Goal: Task Accomplishment & Management: Manage account settings

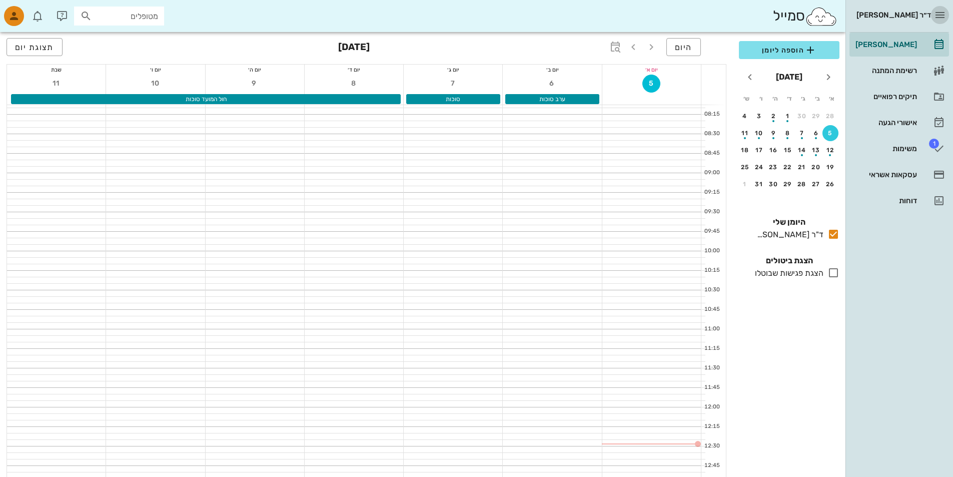
click at [937, 11] on icon "button" at bounding box center [940, 15] width 12 height 12
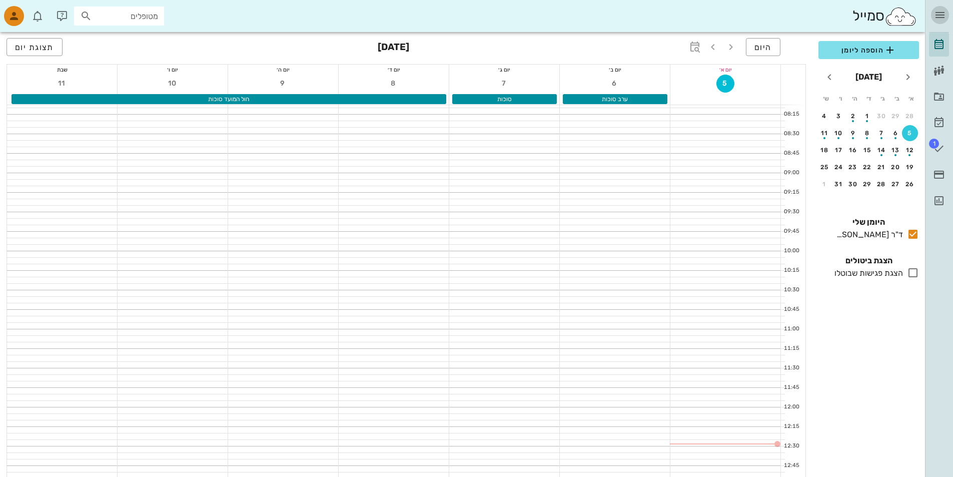
click at [940, 14] on icon "button" at bounding box center [940, 15] width 12 height 12
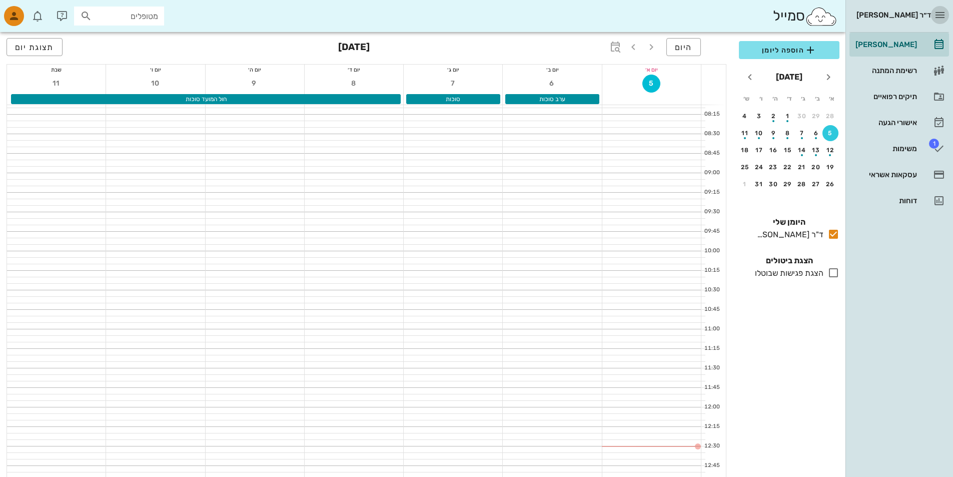
click at [939, 18] on icon "button" at bounding box center [940, 15] width 12 height 12
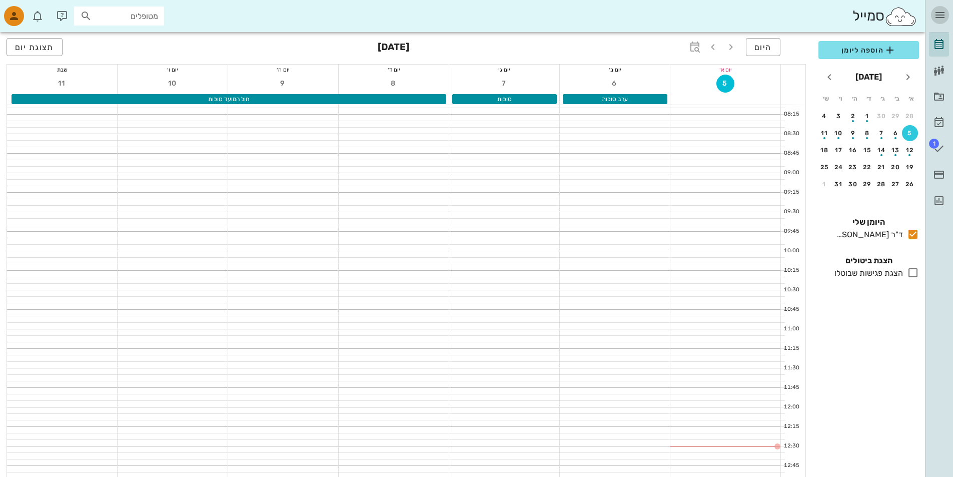
click at [940, 14] on icon "button" at bounding box center [940, 15] width 12 height 12
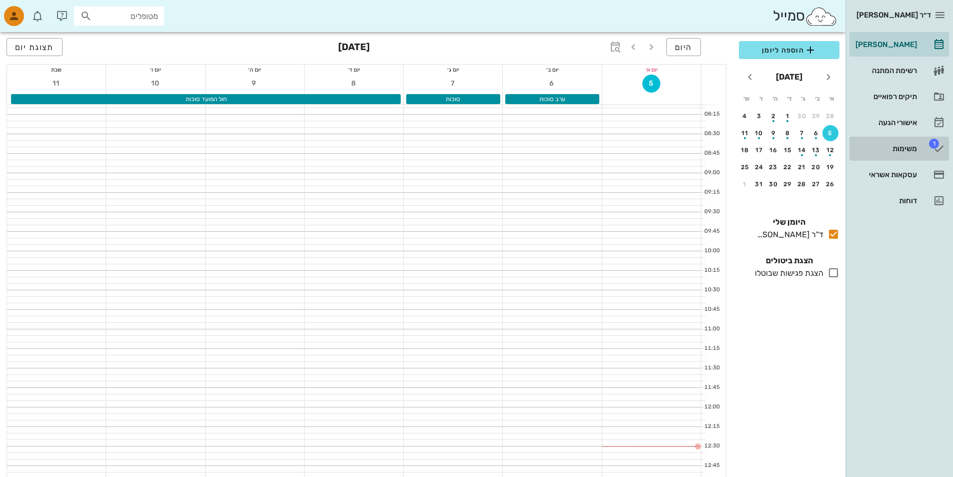
click at [905, 150] on div "משימות" at bounding box center [886, 149] width 64 height 8
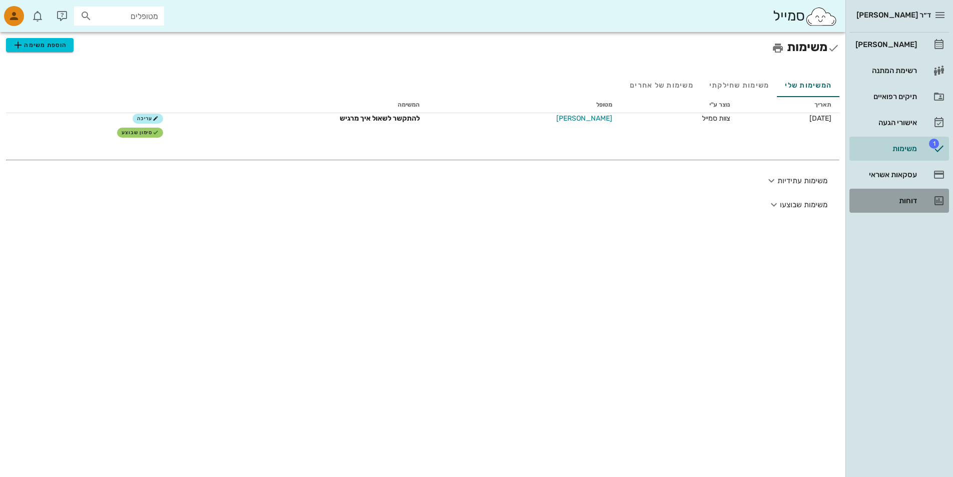
click at [912, 202] on div "דוחות" at bounding box center [886, 201] width 64 height 8
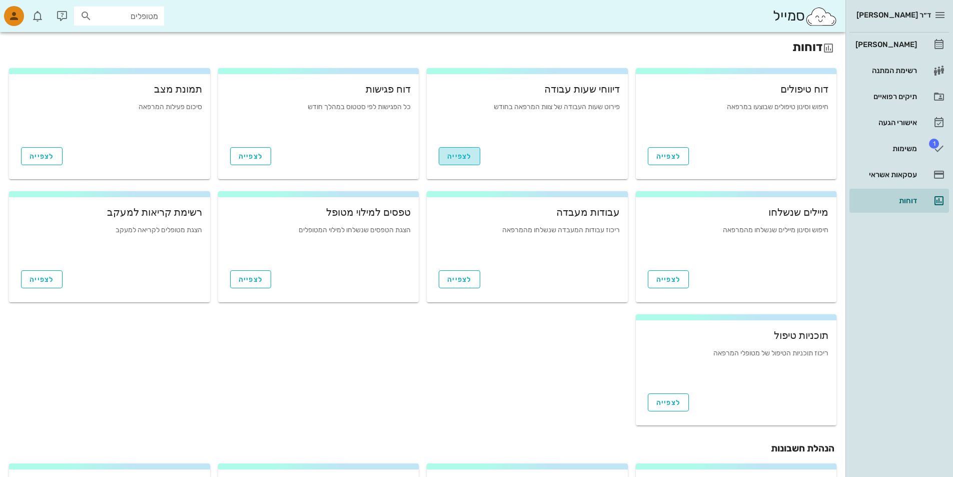
click at [468, 156] on span "לצפייה" at bounding box center [459, 156] width 25 height 9
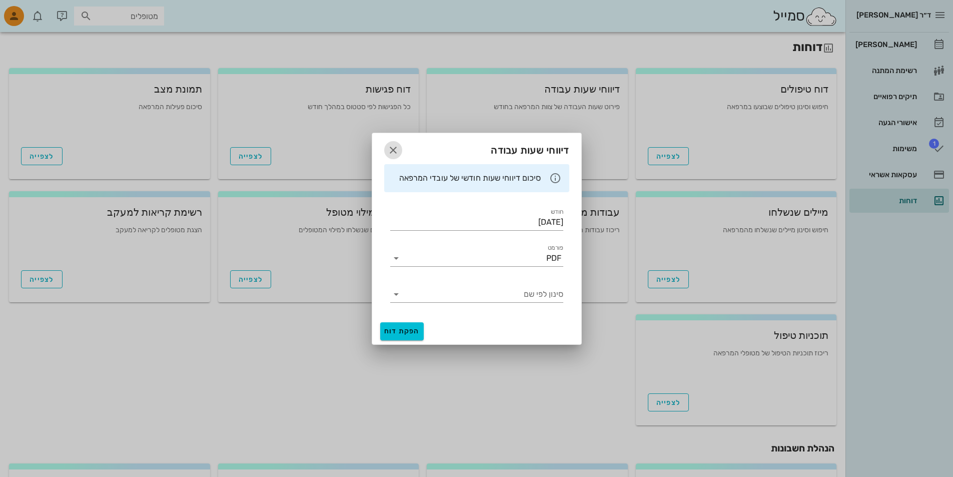
click at [394, 150] on icon "button" at bounding box center [393, 150] width 12 height 12
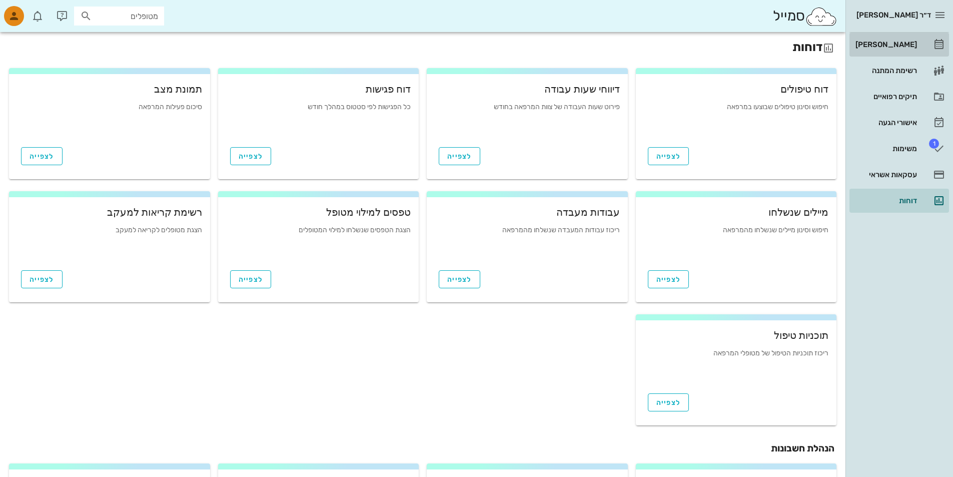
click at [888, 45] on div "[PERSON_NAME]" at bounding box center [886, 45] width 64 height 8
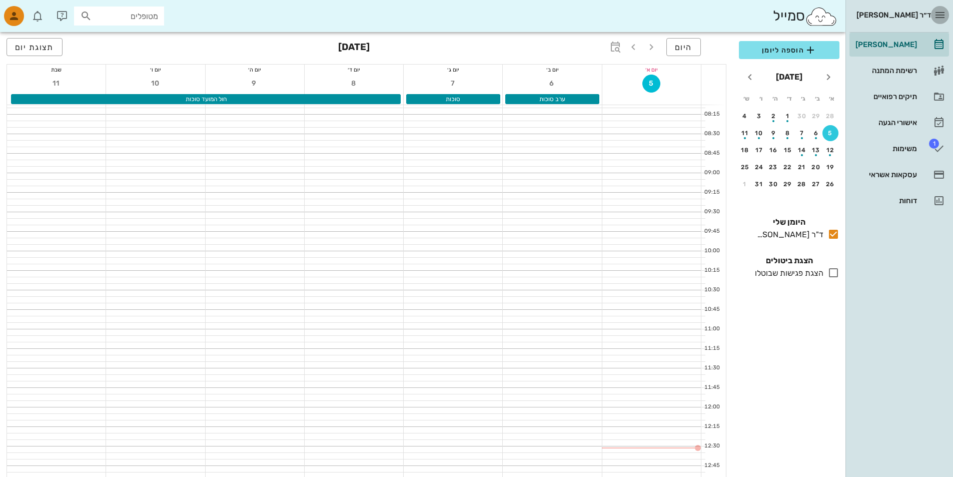
click at [933, 16] on span "button" at bounding box center [940, 15] width 18 height 12
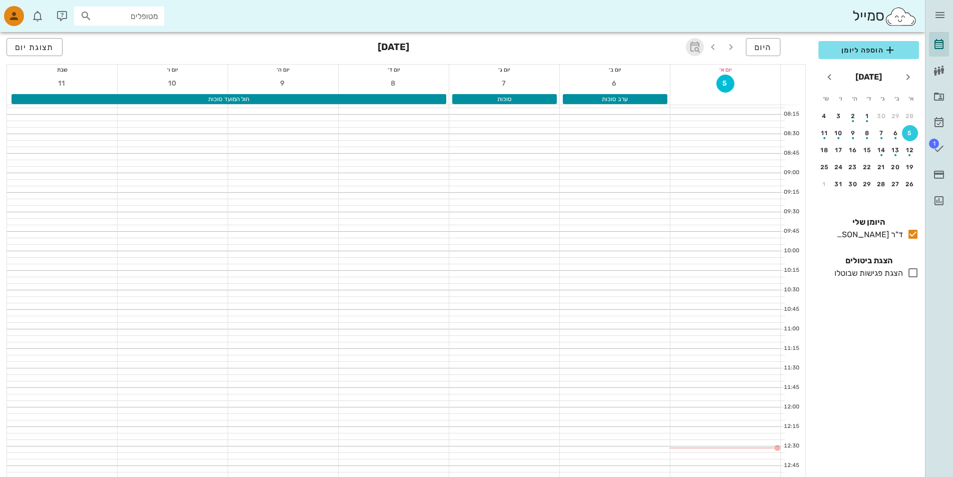
click at [694, 47] on icon "button" at bounding box center [695, 47] width 12 height 12
click at [695, 48] on icon "button" at bounding box center [695, 47] width 12 height 12
click at [898, 19] on img at bounding box center [901, 17] width 33 height 20
click at [54, 52] on button "תצוגת יום" at bounding box center [35, 47] width 56 height 18
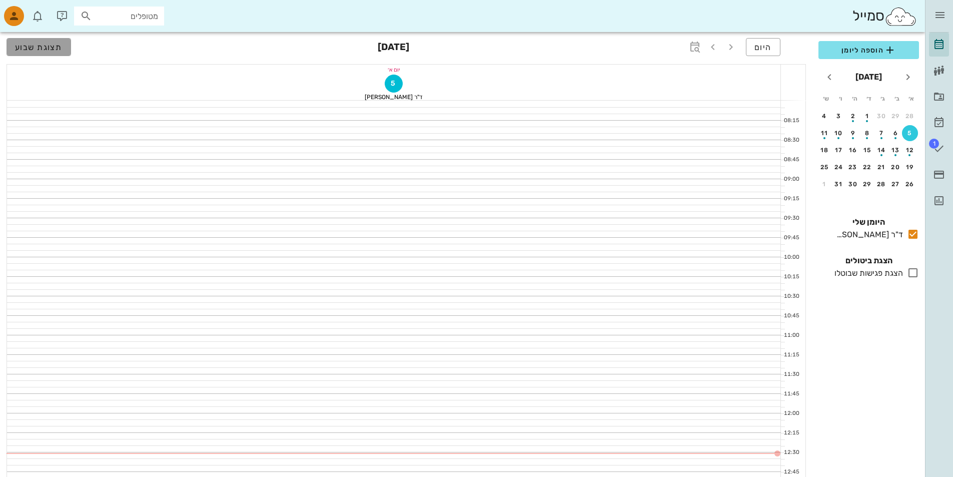
click at [54, 53] on button "תצוגת שבוע" at bounding box center [39, 47] width 65 height 18
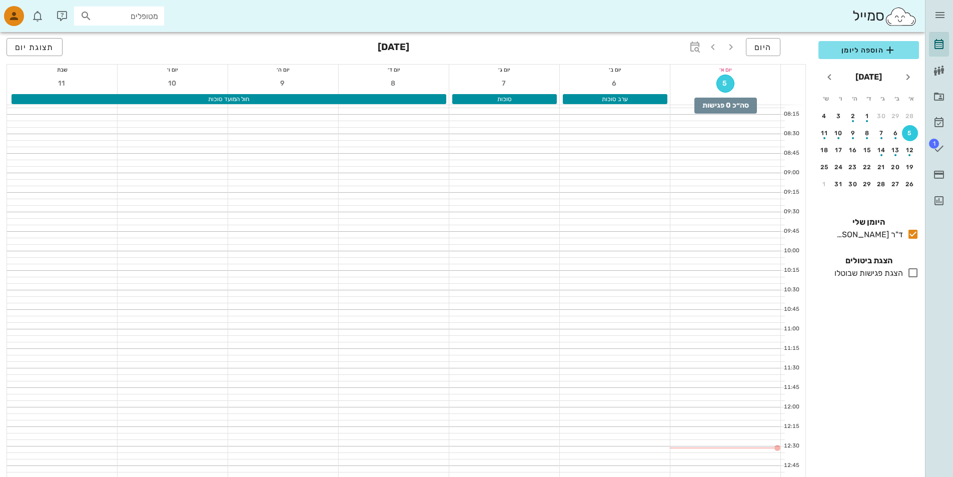
click at [722, 84] on span "5" at bounding box center [725, 83] width 17 height 9
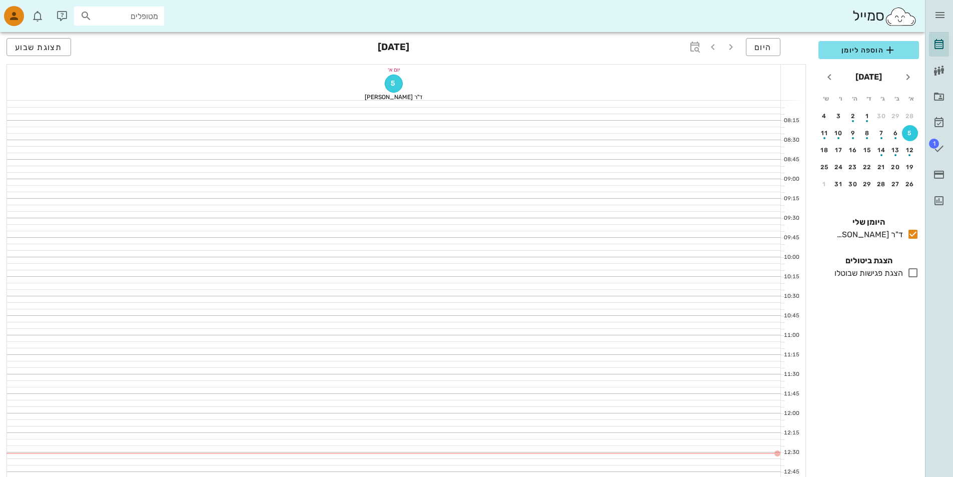
click at [398, 84] on span "5" at bounding box center [393, 83] width 17 height 9
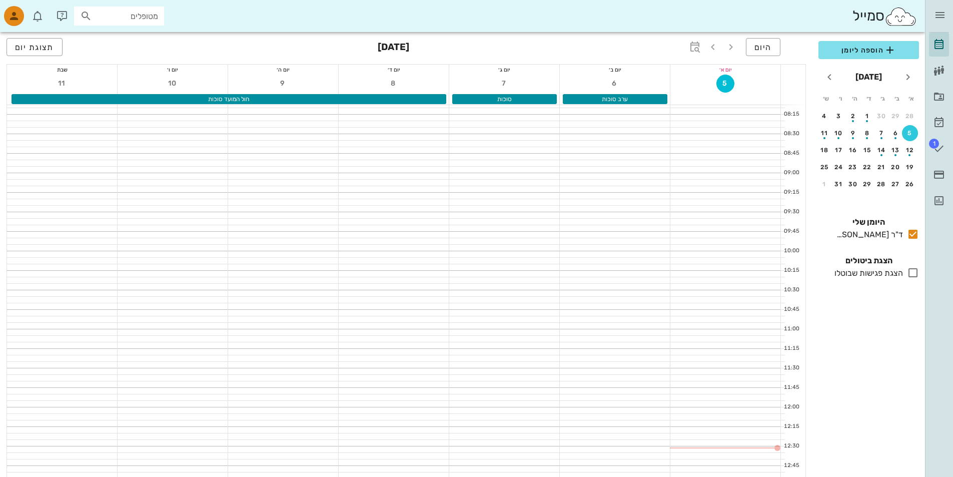
drag, startPoint x: 766, startPoint y: 45, endPoint x: 527, endPoint y: 176, distance: 272.4
click at [526, 177] on div at bounding box center [504, 176] width 110 height 6
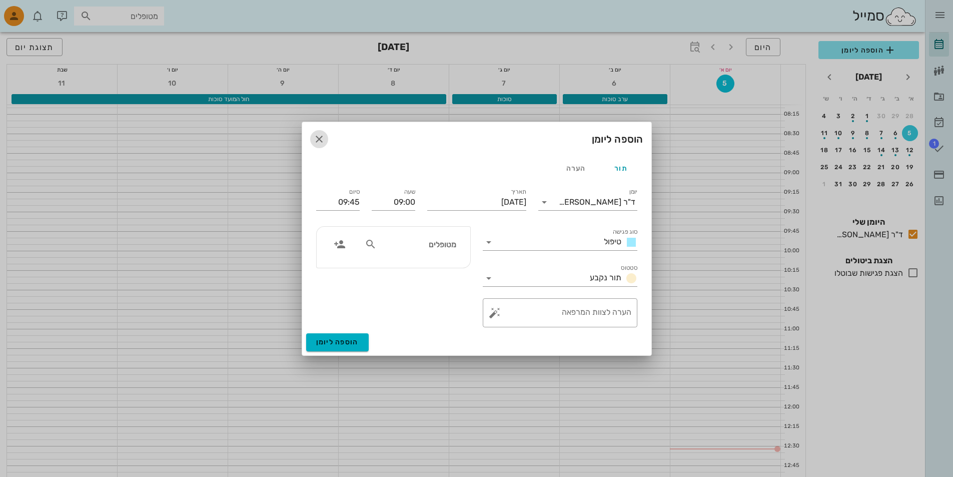
click at [319, 141] on icon "button" at bounding box center [319, 139] width 12 height 12
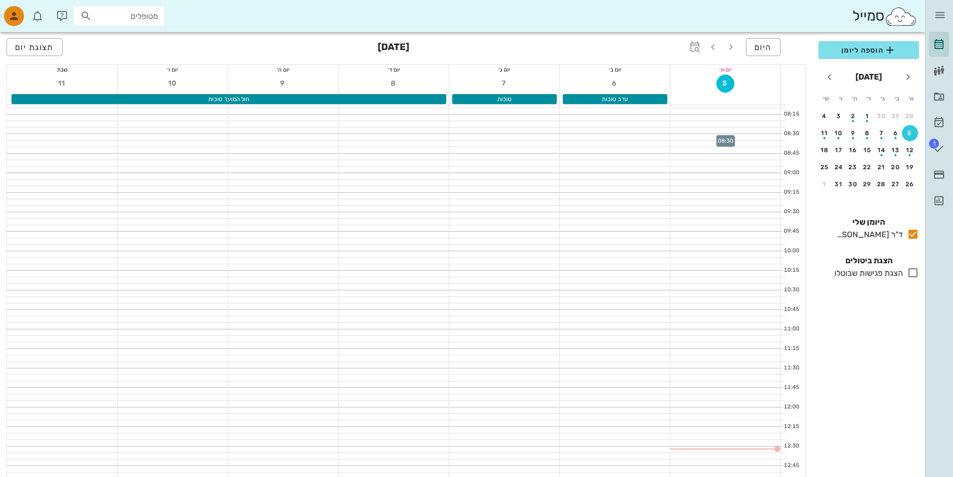
click at [765, 136] on div at bounding box center [726, 137] width 110 height 6
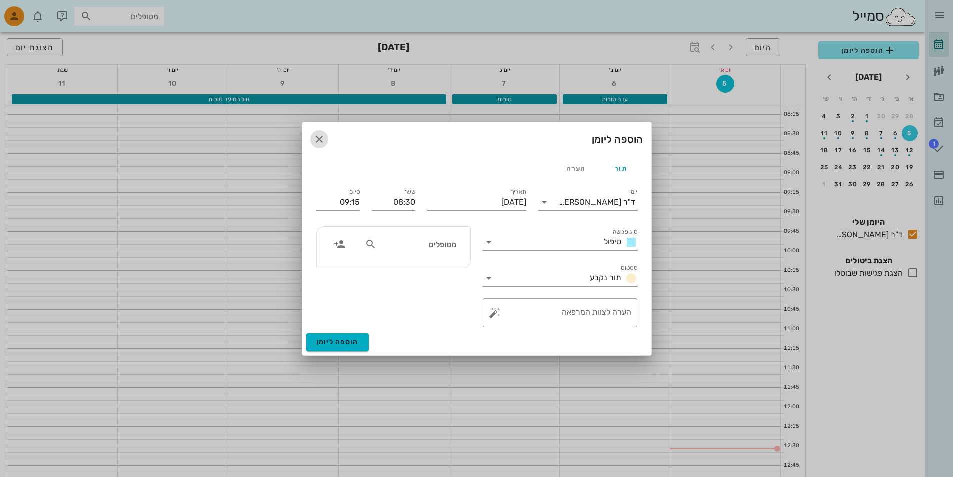
click at [321, 140] on icon "button" at bounding box center [319, 139] width 12 height 12
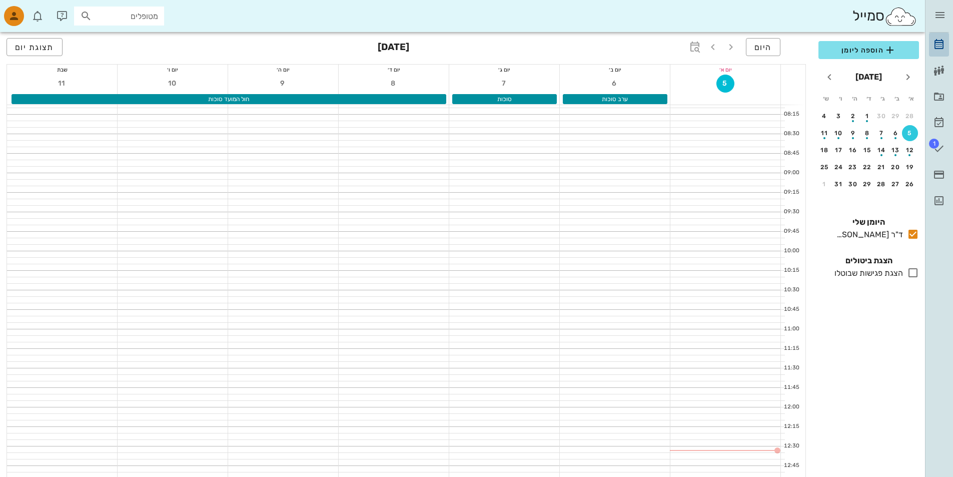
click at [938, 43] on icon at bounding box center [939, 45] width 12 height 12
drag, startPoint x: 938, startPoint y: 43, endPoint x: 637, endPoint y: 268, distance: 375.8
click at [637, 268] on div at bounding box center [615, 267] width 110 height 6
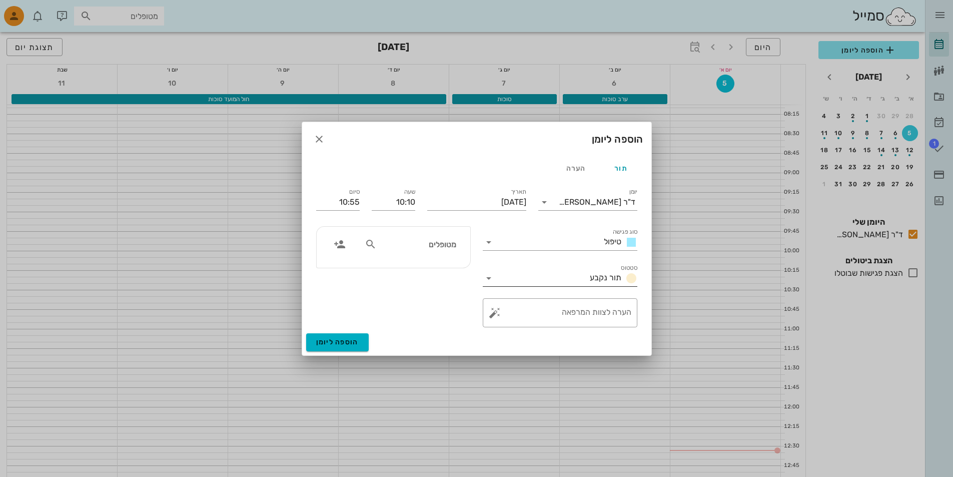
click at [637, 269] on label "סטטוס" at bounding box center [629, 268] width 17 height 8
click at [586, 270] on input "סטטוס" at bounding box center [541, 278] width 89 height 16
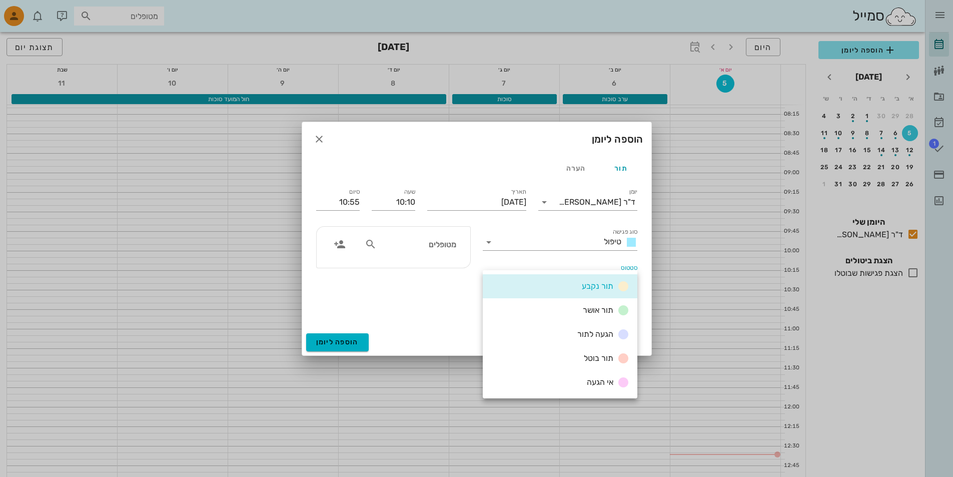
click at [701, 180] on div at bounding box center [476, 238] width 953 height 477
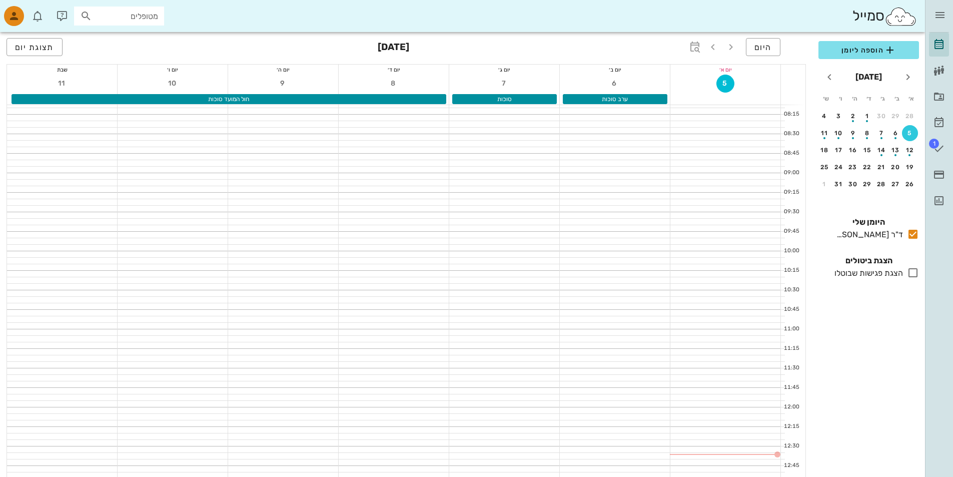
drag, startPoint x: 910, startPoint y: 133, endPoint x: 947, endPoint y: 226, distance: 100.2
click at [947, 227] on div "ד״ר דליה חיים יומן מרפאה רשימת המתנה תיקים רפואיים אישורי הגעה 1 משימות עסקאות …" at bounding box center [939, 238] width 28 height 477
click at [12, 17] on icon "button" at bounding box center [14, 16] width 12 height 12
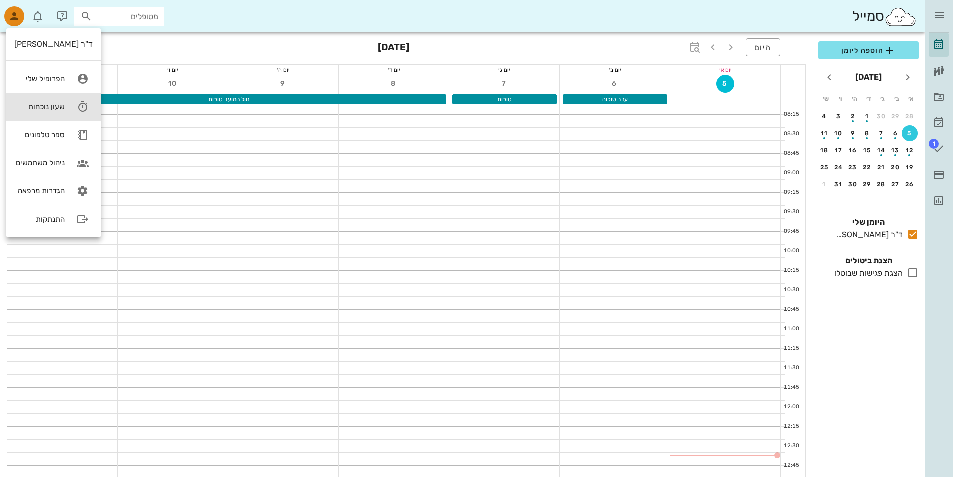
click at [46, 107] on div "שעון נוכחות" at bounding box center [39, 106] width 51 height 9
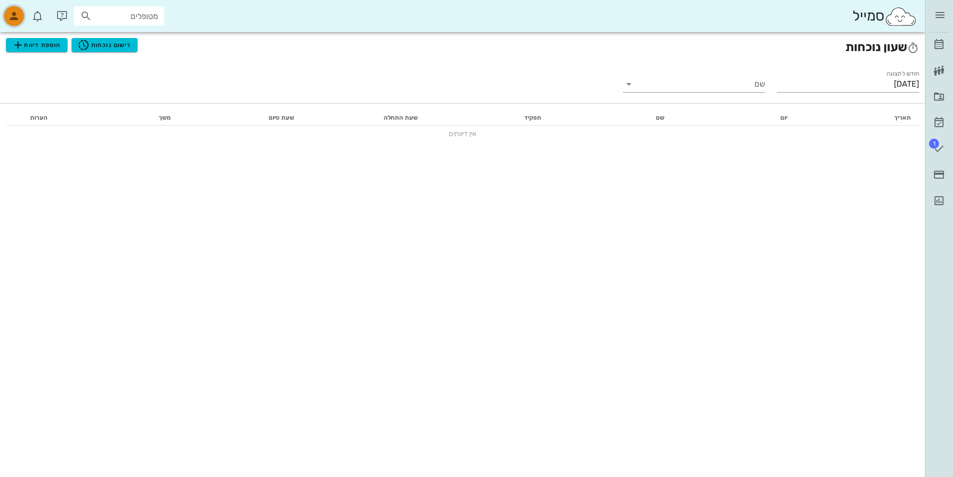
click at [6, 14] on div "button" at bounding box center [14, 16] width 20 height 20
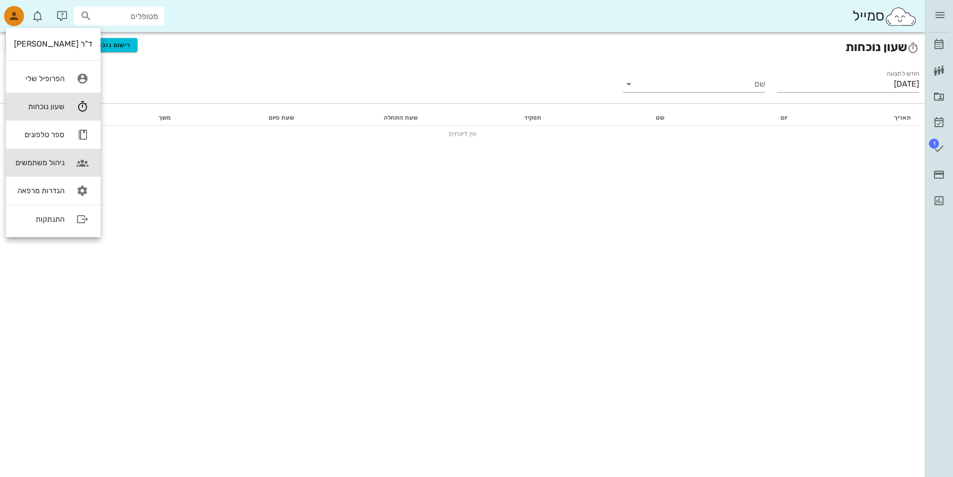
click at [37, 161] on div "ניהול משתמשים" at bounding box center [39, 162] width 51 height 9
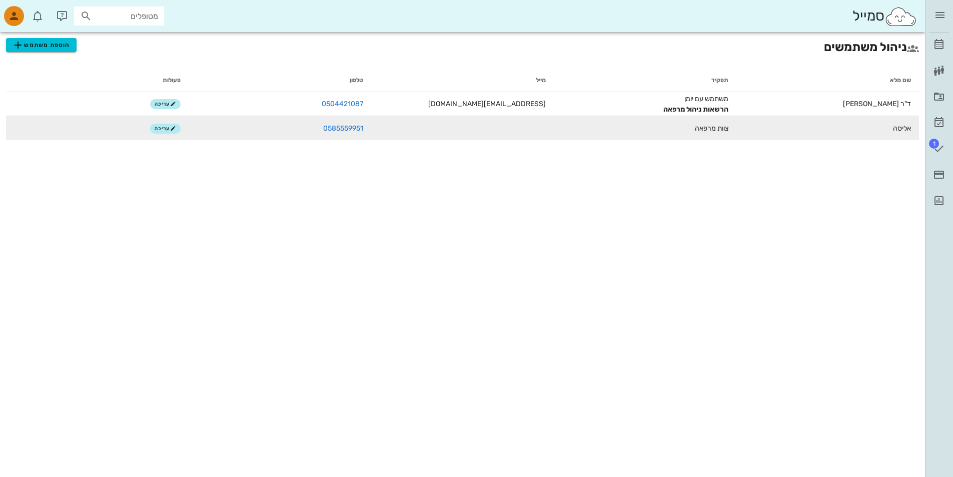
click at [837, 129] on td "אליסה" at bounding box center [828, 128] width 183 height 24
click at [310, 133] on td "0585559951" at bounding box center [280, 128] width 183 height 24
click at [838, 125] on td "אליסה" at bounding box center [828, 128] width 183 height 24
click at [895, 127] on span "אליסה" at bounding box center [902, 128] width 18 height 9
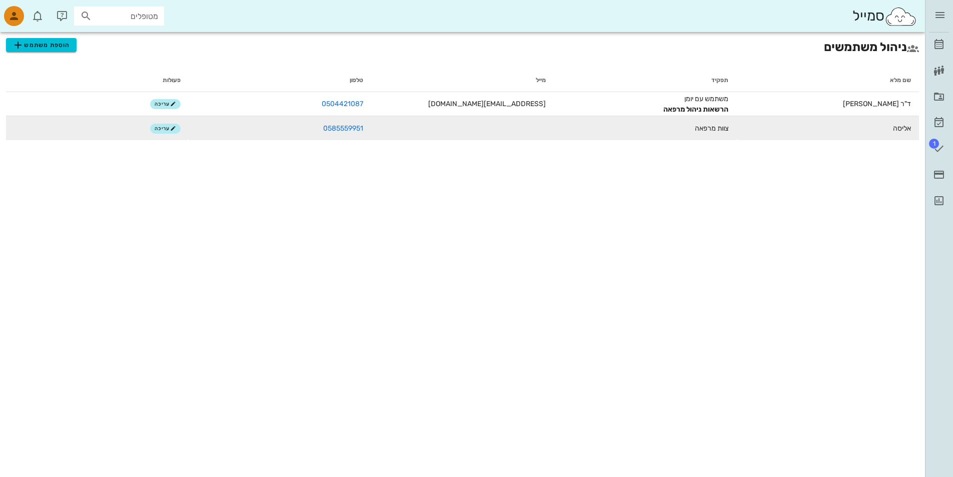
click at [885, 128] on td "אליסה" at bounding box center [828, 128] width 183 height 24
click at [880, 128] on td "אליסה" at bounding box center [828, 128] width 183 height 24
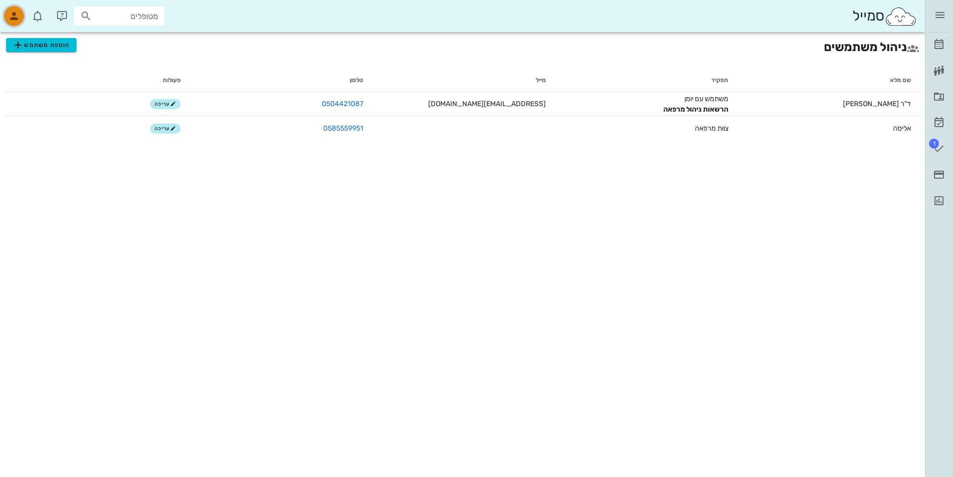
click at [15, 19] on icon "button" at bounding box center [14, 16] width 12 height 12
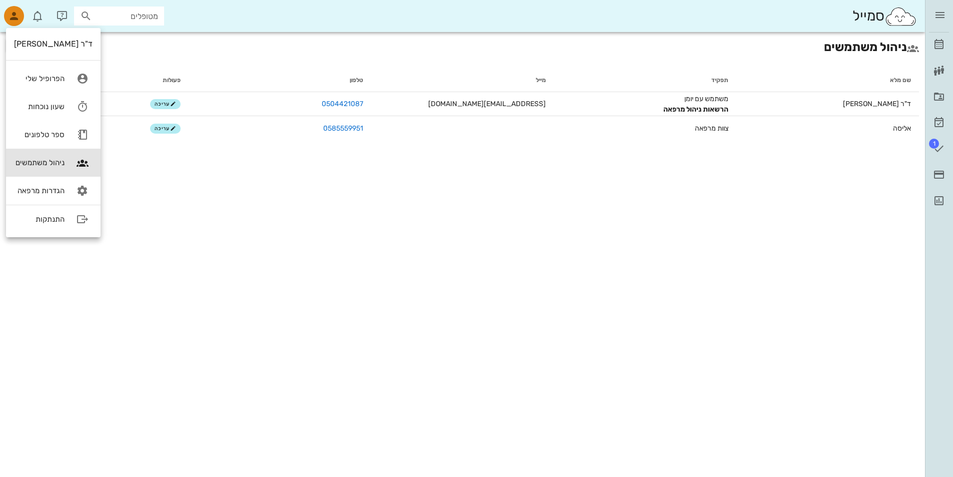
click at [545, 173] on div "ניהול משתמשים הוספת משתמש שם מלא תפקיד מייל טלפון פעולות ד"ר [PERSON_NAME] משתמ…" at bounding box center [462, 246] width 925 height 429
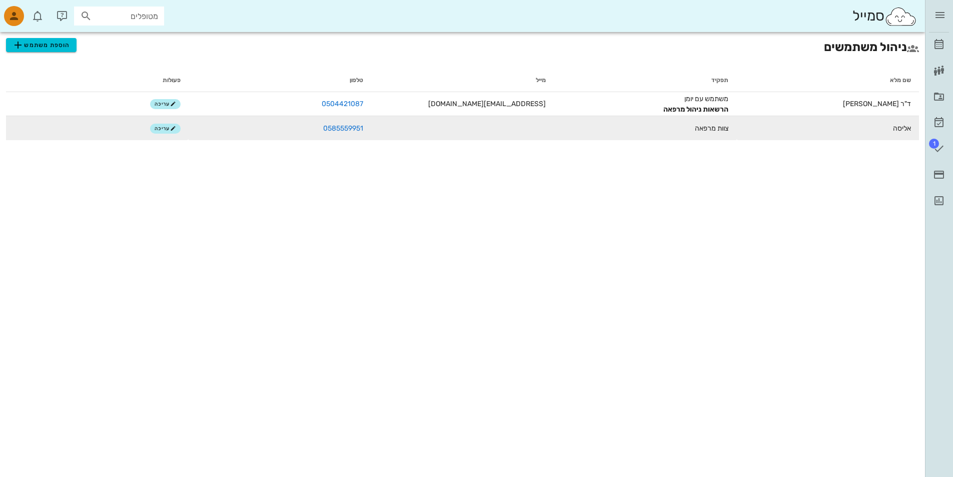
drag, startPoint x: 896, startPoint y: 128, endPoint x: 884, endPoint y: 126, distance: 11.7
click at [884, 126] on td "אליסה" at bounding box center [828, 128] width 183 height 24
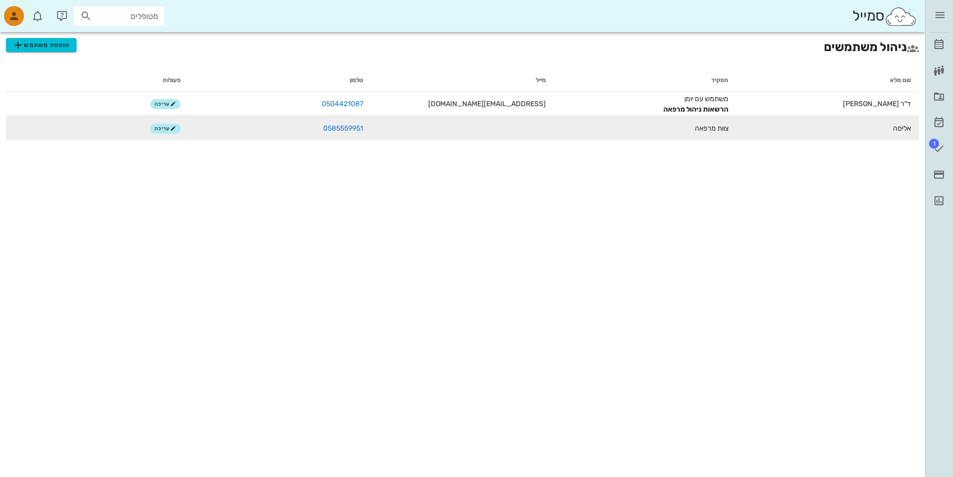
click at [788, 132] on td "אליסה" at bounding box center [828, 128] width 183 height 24
click at [164, 129] on span "עריכה" at bounding box center [166, 129] width 22 height 6
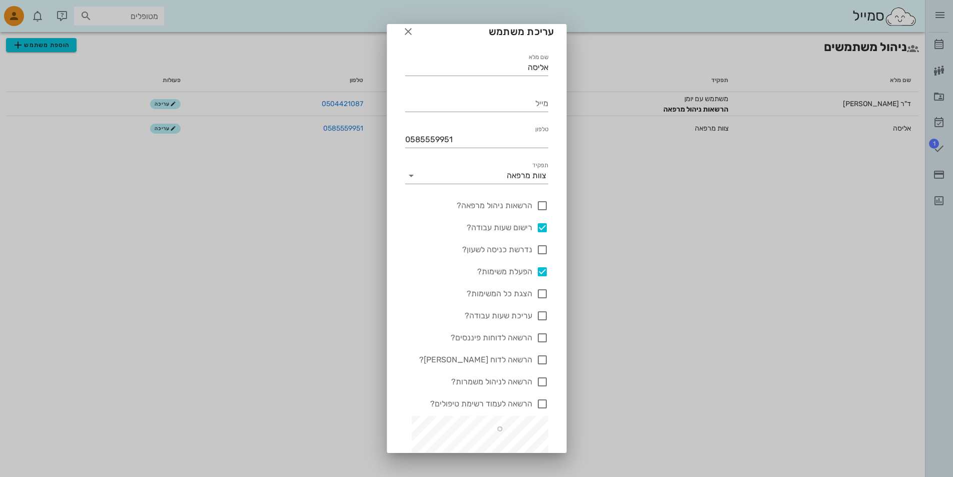
scroll to position [9, 0]
click at [228, 235] on div at bounding box center [476, 238] width 953 height 477
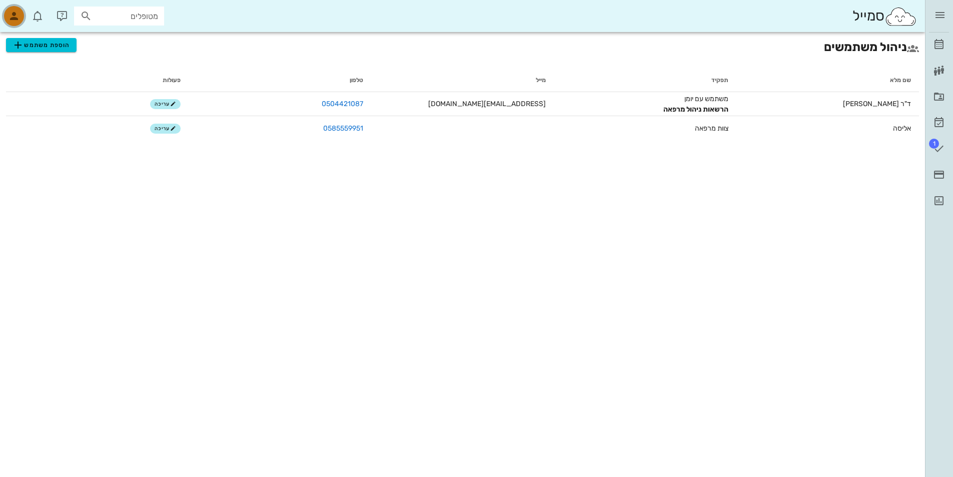
click at [19, 16] on icon "button" at bounding box center [14, 16] width 12 height 12
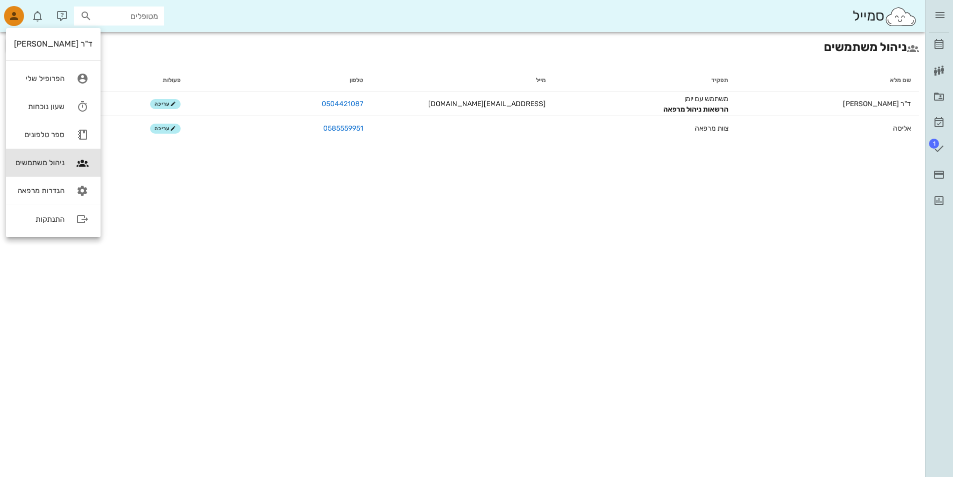
click at [64, 42] on div "ד"ר [PERSON_NAME]" at bounding box center [53, 44] width 79 height 10
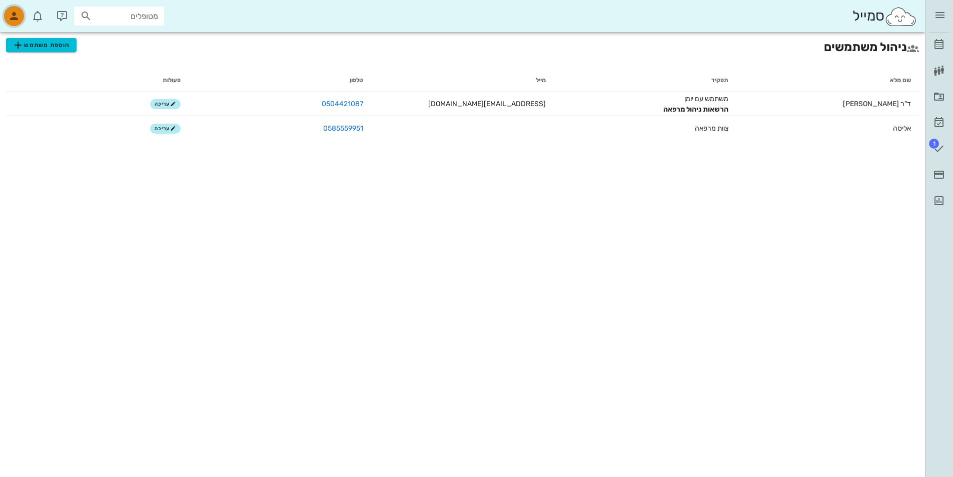
click at [14, 21] on icon "button" at bounding box center [14, 16] width 12 height 12
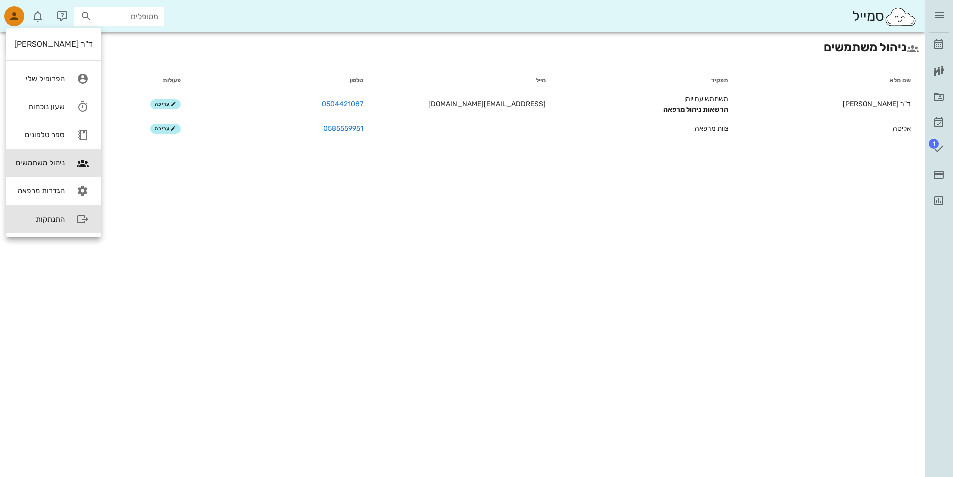
click at [48, 218] on div "התנתקות" at bounding box center [39, 219] width 51 height 9
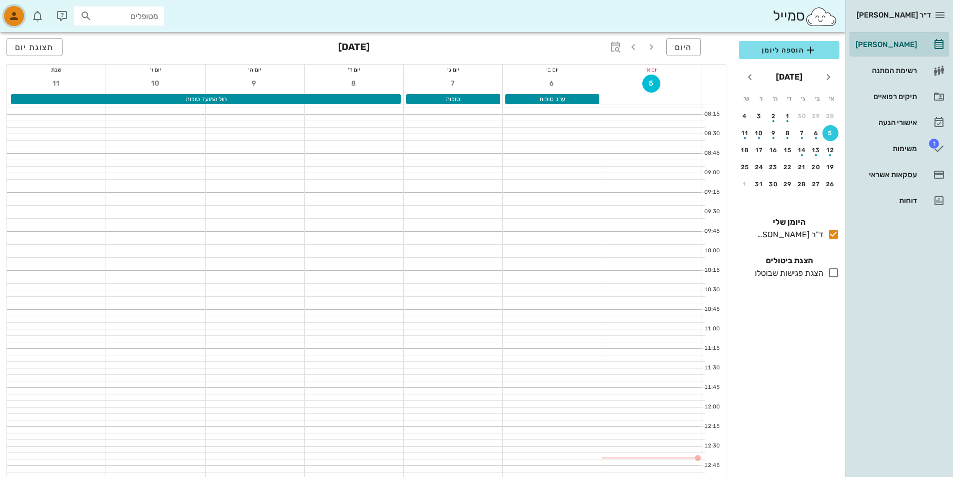
click at [14, 19] on icon "button" at bounding box center [14, 16] width 12 height 12
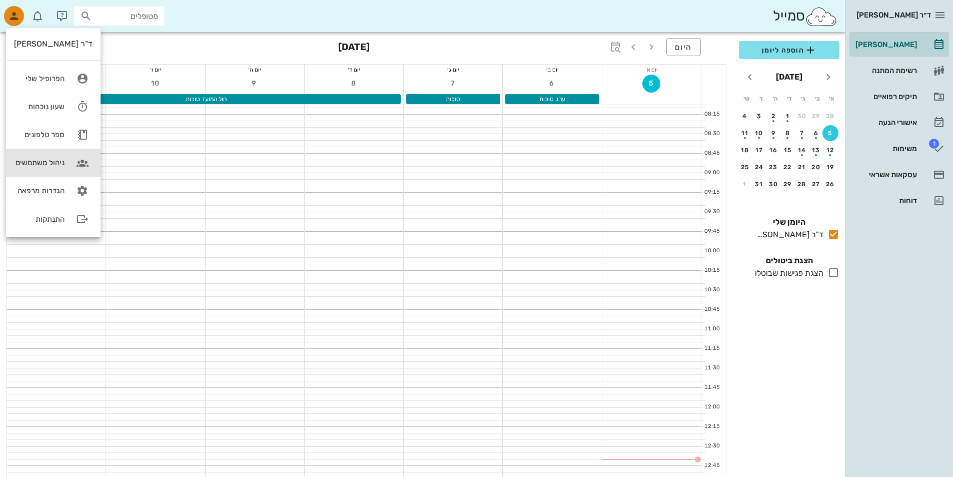
click at [57, 162] on div "ניהול משתמשים" at bounding box center [39, 162] width 51 height 9
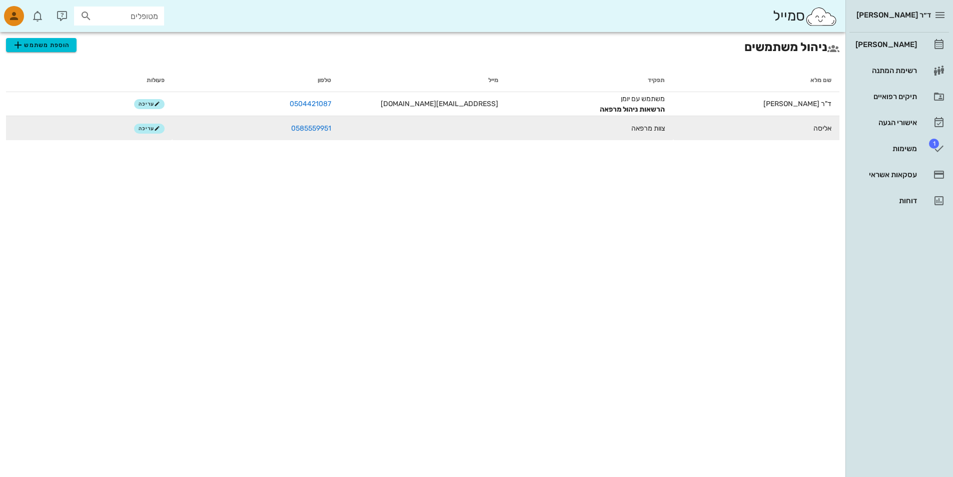
click at [651, 129] on span "צוות מרפאה" at bounding box center [649, 128] width 34 height 9
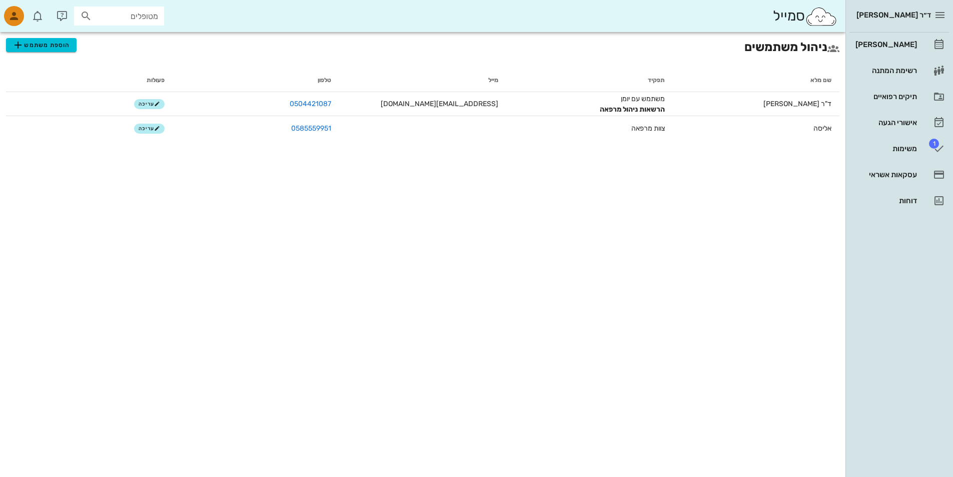
click at [671, 166] on div "ניהול משתמשים הוספת משתמש שם מלא תפקיד מייל טלפון פעולות ד"ר [PERSON_NAME] משתמ…" at bounding box center [423, 246] width 846 height 429
click at [263, 228] on div "ניהול משתמשים הוספת משתמש שם מלא תפקיד מייל טלפון פעולות ד"ר [PERSON_NAME] משתמ…" at bounding box center [423, 246] width 846 height 429
